Goal: Information Seeking & Learning: Learn about a topic

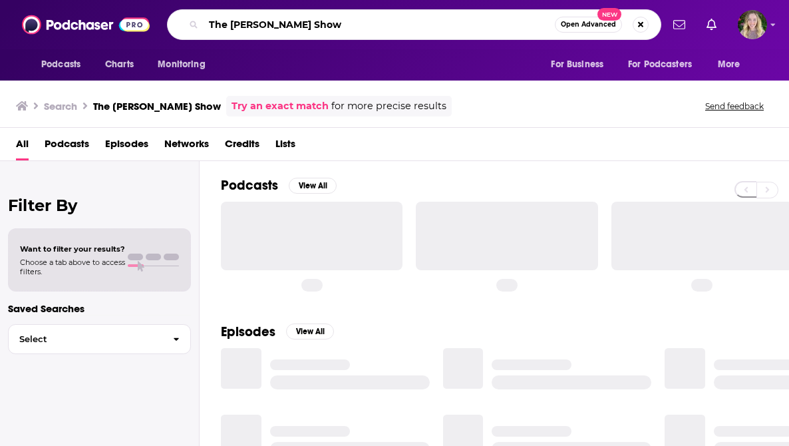
drag, startPoint x: 346, startPoint y: 21, endPoint x: 231, endPoint y: 20, distance: 115.2
click at [231, 20] on input "The [PERSON_NAME] Show" at bounding box center [379, 24] width 351 height 21
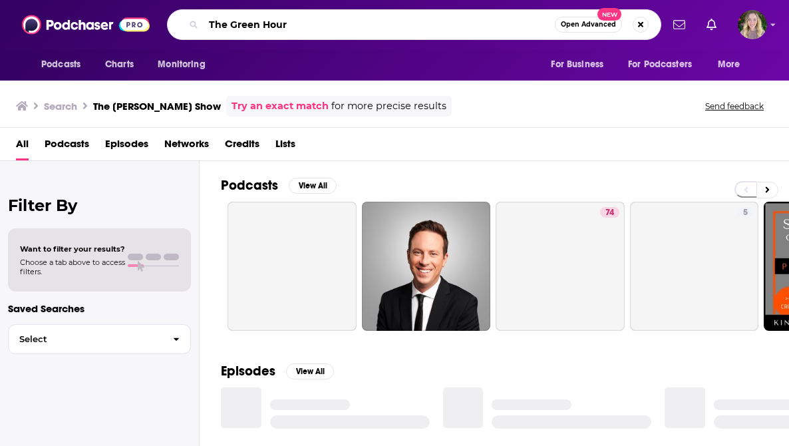
type input "The Green Hour"
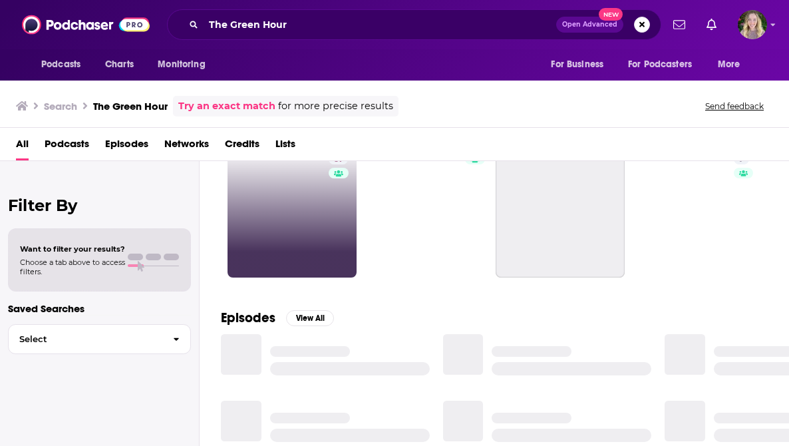
scroll to position [62, 0]
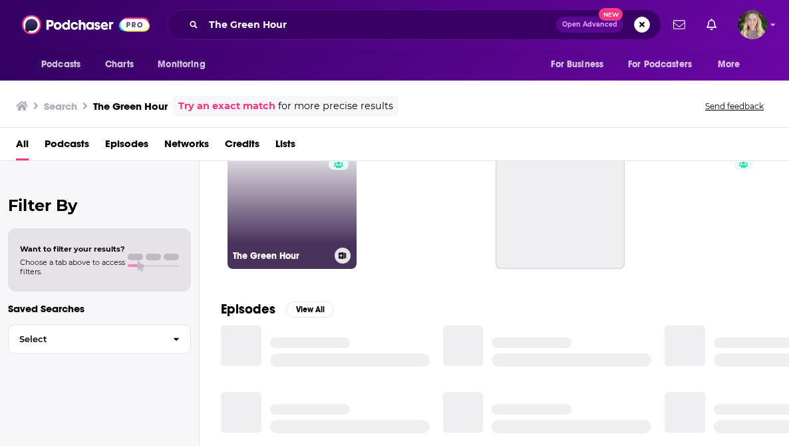
click at [273, 217] on link "31 The Green Hour" at bounding box center [292, 204] width 129 height 129
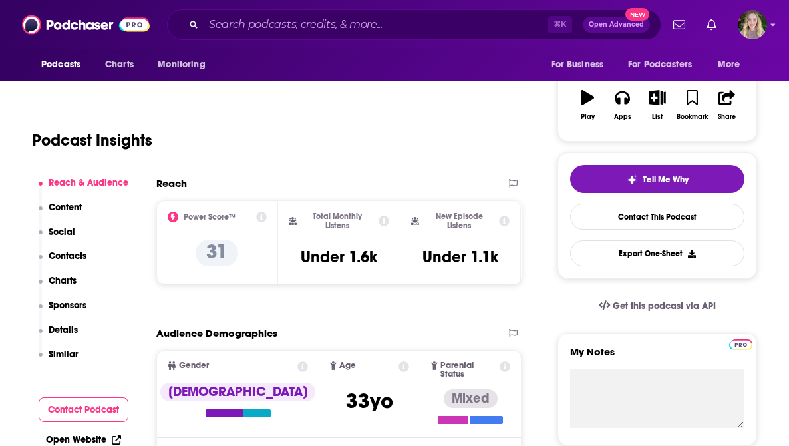
scroll to position [210, 0]
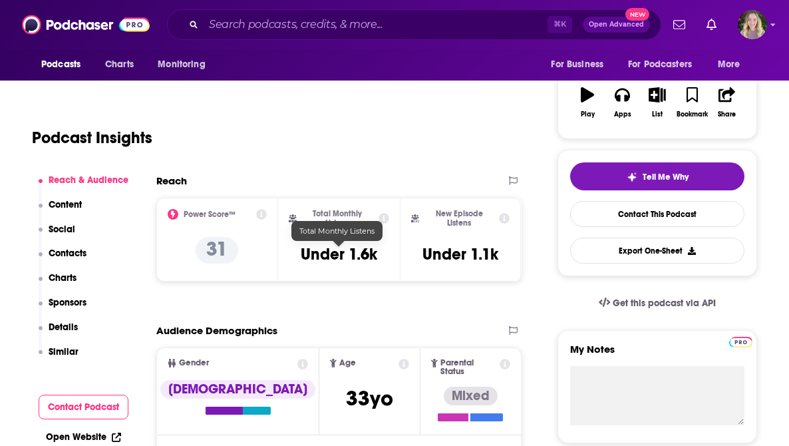
click at [344, 259] on h3 "Under 1.6k" at bounding box center [339, 254] width 77 height 20
copy div "Under 1.6k"
